Goal: Task Accomplishment & Management: Complete application form

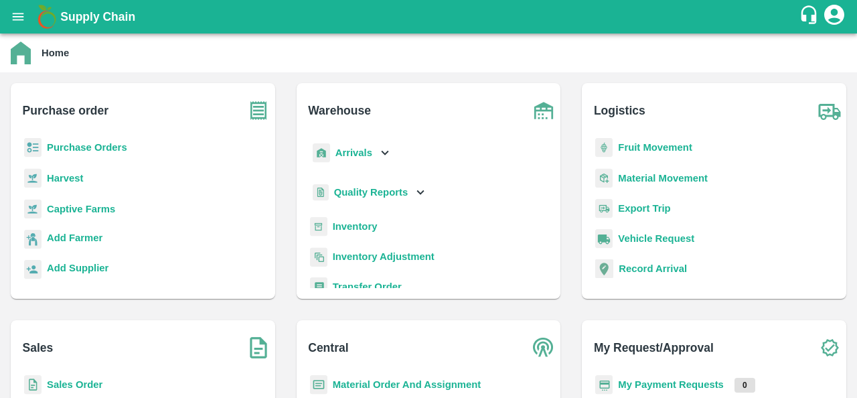
click at [62, 383] on b "Sales Order" at bounding box center [75, 384] width 56 height 11
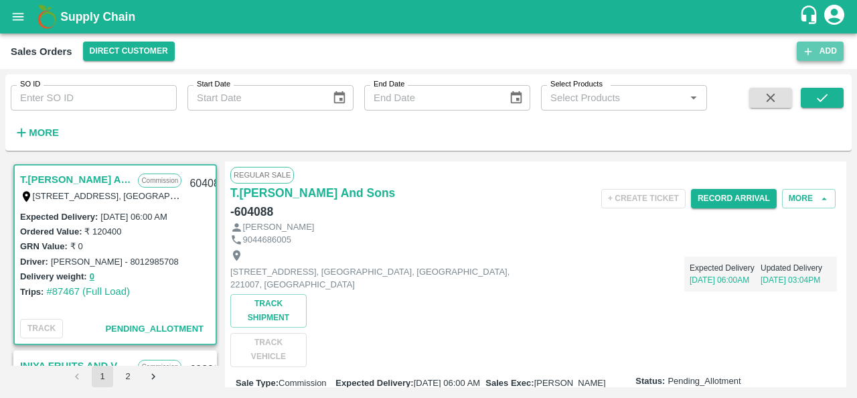
click at [812, 48] on icon "button" at bounding box center [808, 52] width 12 height 12
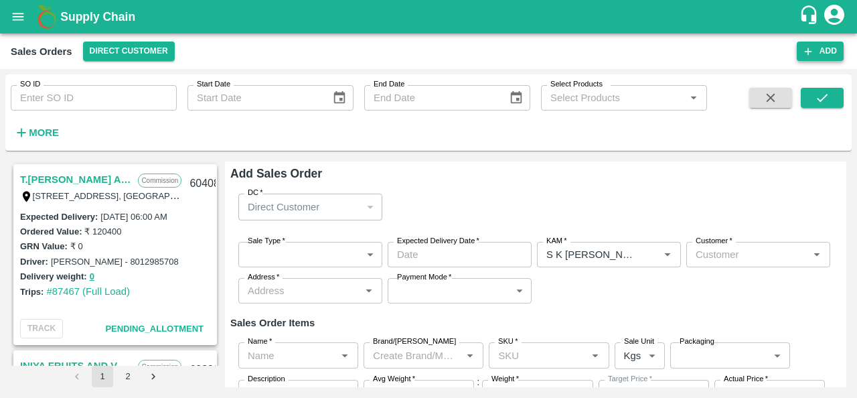
type input "S K [PERSON_NAME]"
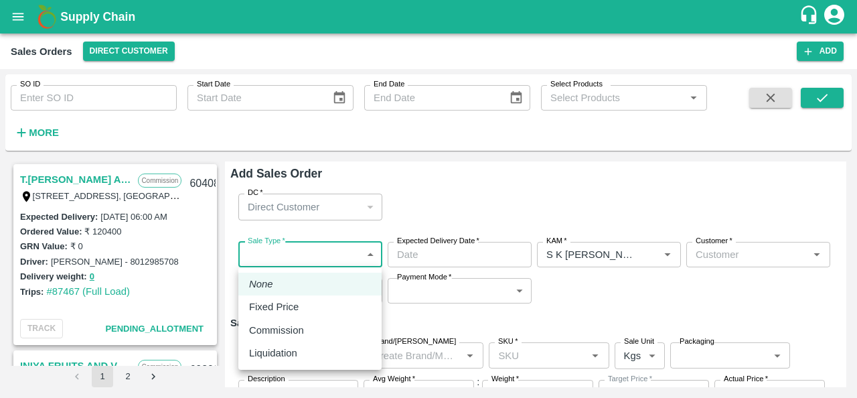
click at [372, 253] on body "Supply Chain Sales Orders Direct Customer Add SO ID SO ID Start Date Start Date…" at bounding box center [428, 199] width 857 height 398
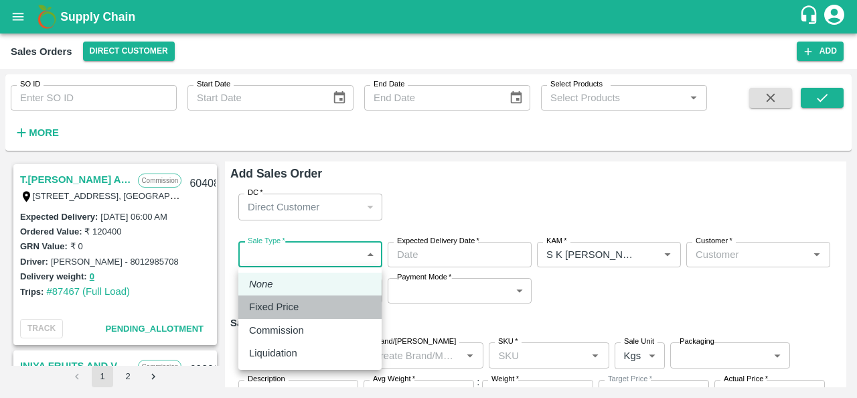
click at [330, 308] on div "Fixed Price" at bounding box center [310, 306] width 122 height 15
type input "1"
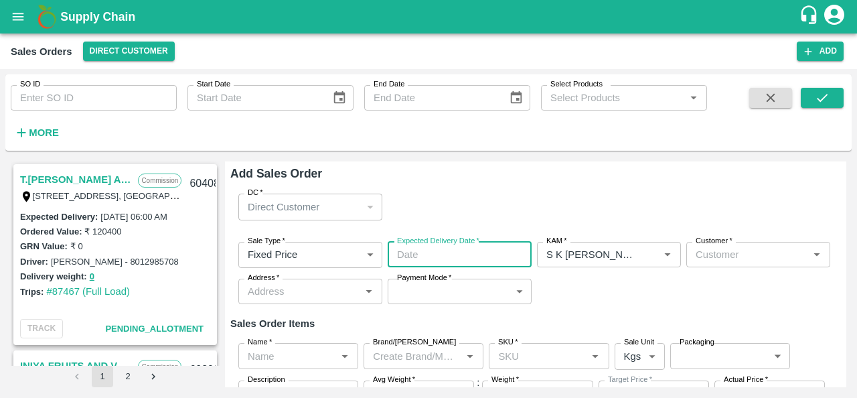
type input "DD/MM/YYYY hh:mm aa"
click at [451, 254] on input "DD/MM/YYYY hh:mm aa" at bounding box center [455, 254] width 135 height 25
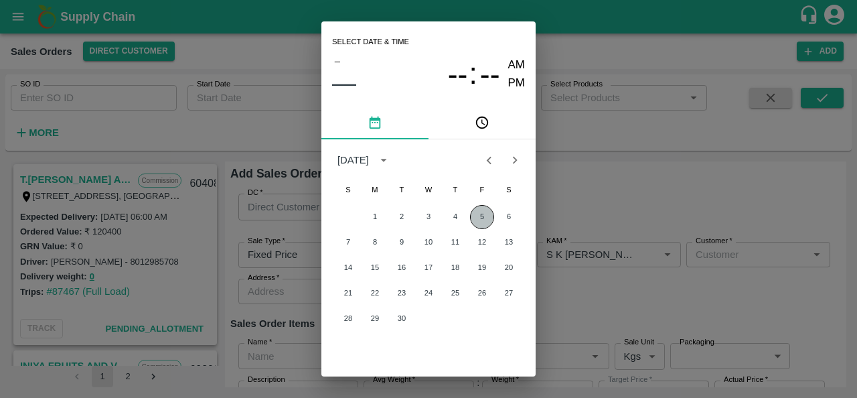
click at [482, 216] on button "5" at bounding box center [482, 217] width 24 height 24
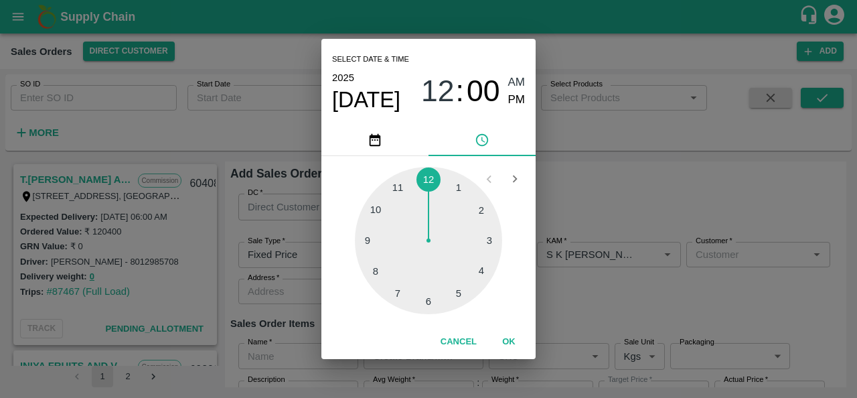
click at [371, 244] on div at bounding box center [428, 240] width 147 height 147
click at [520, 96] on span "PM" at bounding box center [516, 100] width 17 height 18
type input "[DATE] 09:00 PM"
click at [508, 344] on button "OK" at bounding box center [509, 341] width 43 height 23
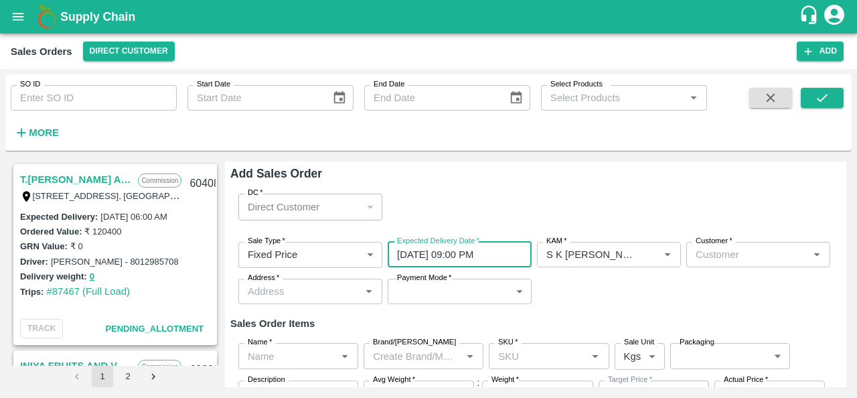
click at [740, 260] on input "Customer   *" at bounding box center [747, 254] width 114 height 17
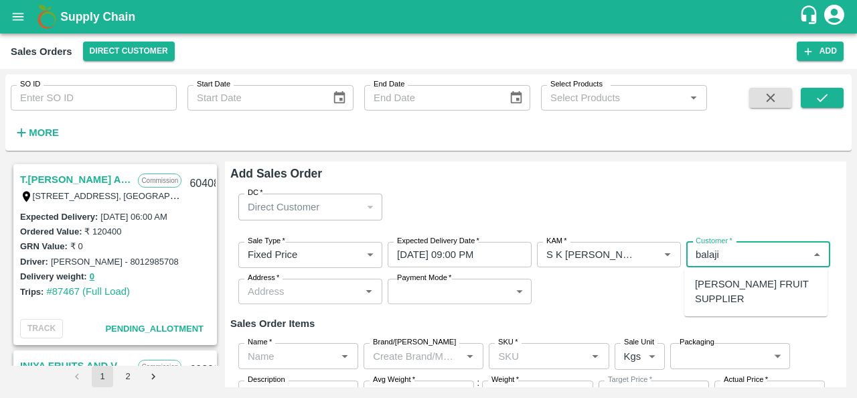
click at [729, 295] on p "[PERSON_NAME] FRUIT SUPPLIER" at bounding box center [756, 292] width 122 height 30
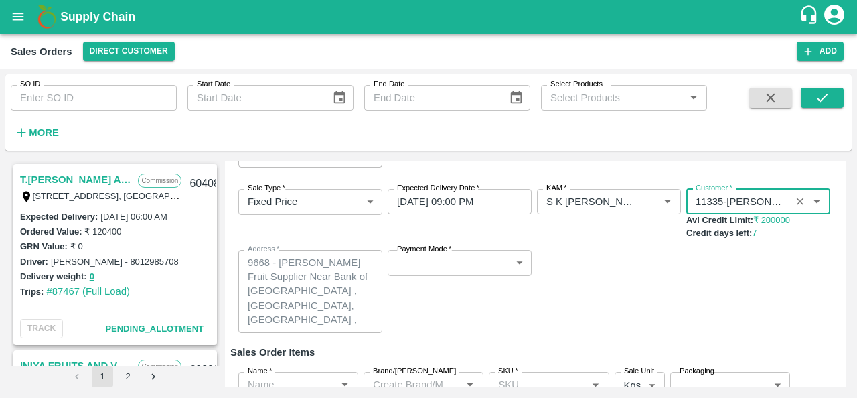
scroll to position [59, 0]
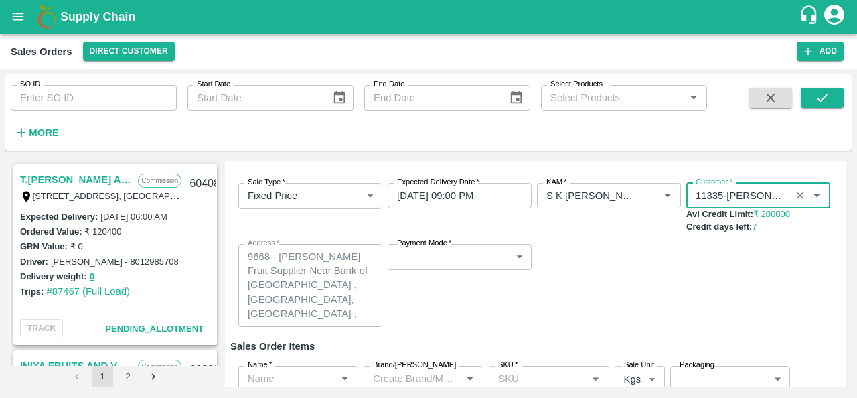
type input "11335-[PERSON_NAME] FRUIT SUPPLIER"
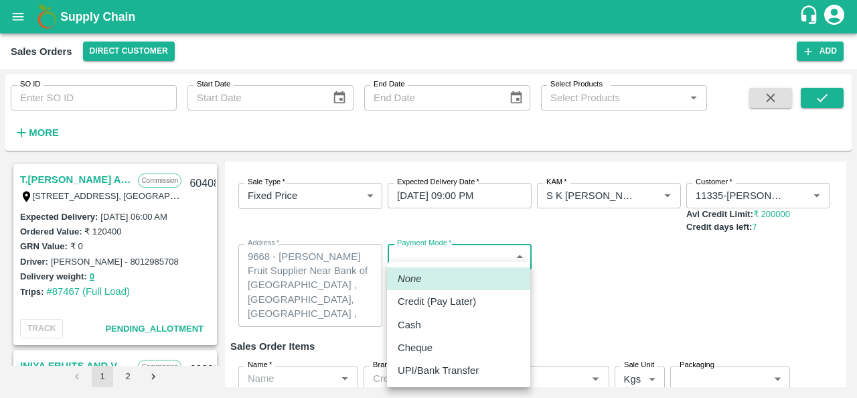
click at [521, 263] on body "Supply Chain Sales Orders Direct Customer Add SO ID SO ID Start Date Start Date…" at bounding box center [428, 199] width 857 height 398
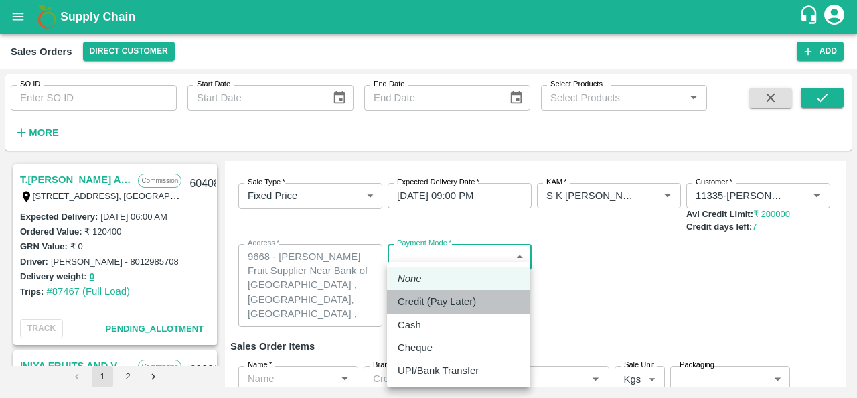
click at [475, 302] on p "Credit (Pay Later)" at bounding box center [437, 301] width 78 height 15
type input "credit"
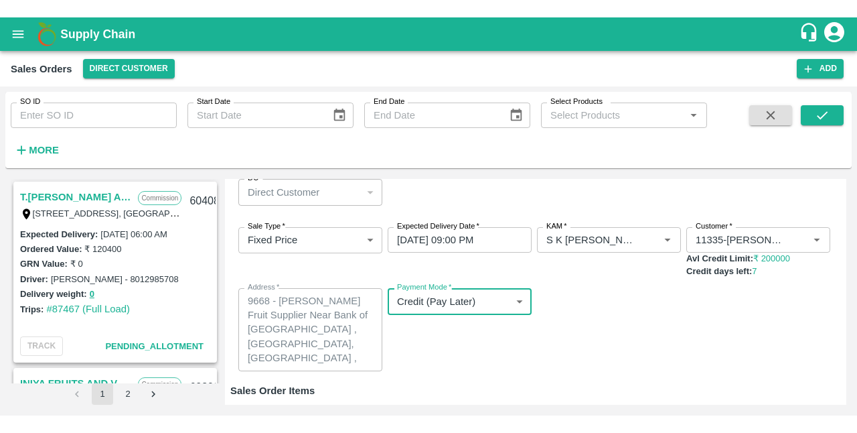
scroll to position [31, 0]
